Goal: Use online tool/utility: Use online tool/utility

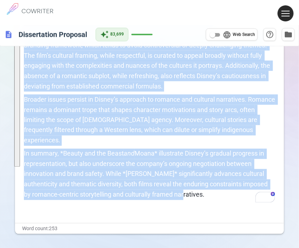
scroll to position [250, 0]
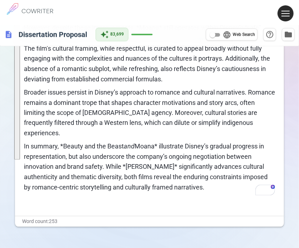
click at [181, 196] on p "﻿" at bounding box center [149, 201] width 251 height 10
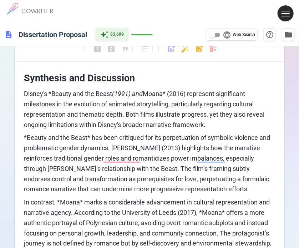
scroll to position [0, 0]
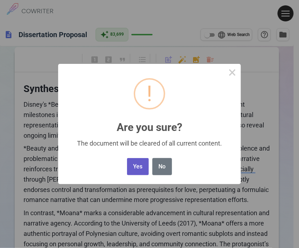
click at [136, 168] on button "Yes" at bounding box center [138, 166] width 22 height 17
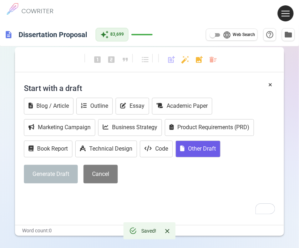
click at [205, 150] on button "Other Draft" at bounding box center [197, 149] width 45 height 17
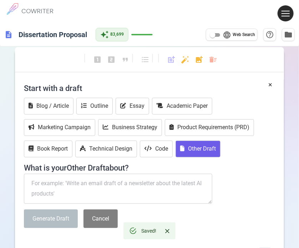
paste textarea "Conclusion (~150–200 words) Recap progression from Belle to Moana as examples o…"
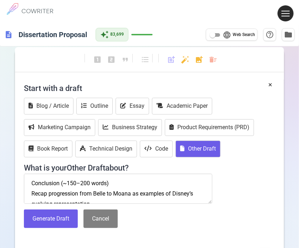
click at [33, 180] on textarea "Conclusion (~150–200 words) Recap progression from Belle to Moana as examples o…" at bounding box center [118, 189] width 188 height 30
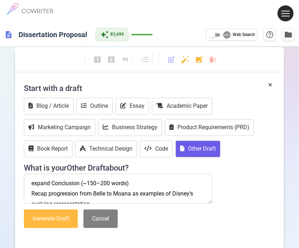
type textarea "expand Conclusion (~150–200 words) Recap progression from Belle to Moana as exa…"
click at [54, 224] on button "Generate Draft" at bounding box center [51, 218] width 54 height 19
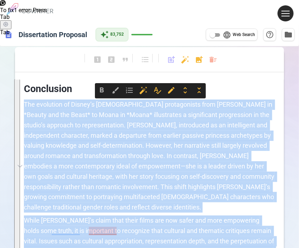
drag, startPoint x: 227, startPoint y: 162, endPoint x: 14, endPoint y: 101, distance: 221.8
click at [14, 101] on div "format_bold format_italic format_underlined looks_one looks_two looks_3 format_…" at bounding box center [149, 201] width 299 height 312
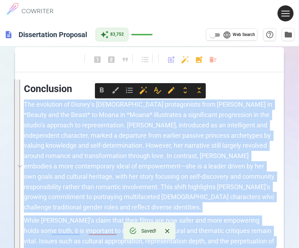
copy div "Lor ipsumdolo si Ametco’a elitse doeiusmodtem inci Utlab et *Dolore mag ali Eni…"
